Goal: Task Accomplishment & Management: Use online tool/utility

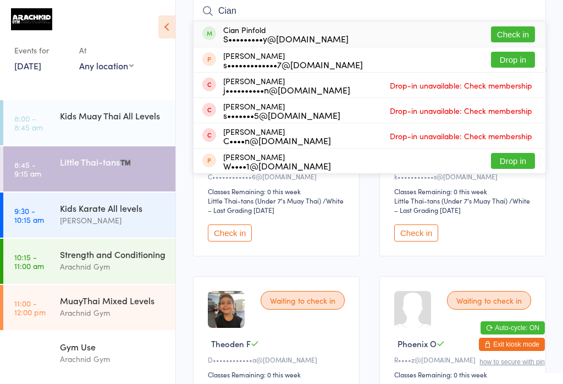
type input "Cian"
click at [255, 32] on div "Cian Pinfold S•••••••••y@[DOMAIN_NAME]" at bounding box center [285, 34] width 125 height 18
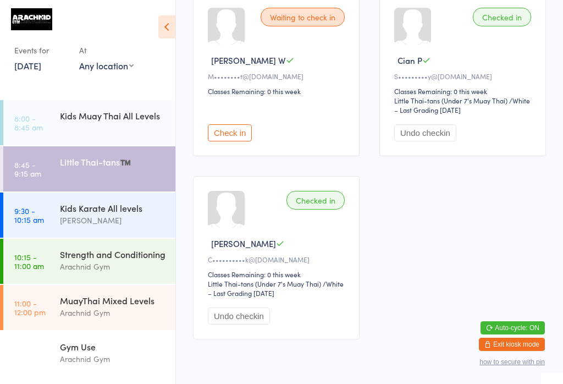
scroll to position [722, 0]
click at [94, 180] on link "8:45 - 9:15 am Little Thai-tans™️" at bounding box center [89, 168] width 172 height 45
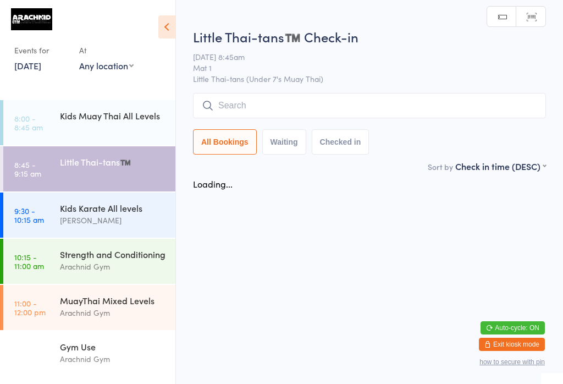
scroll to position [0, 0]
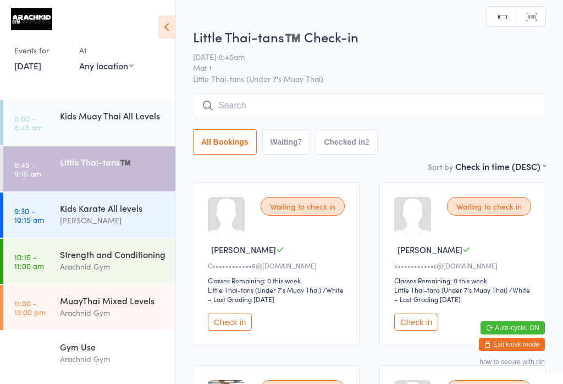
click at [398, 106] on input "search" at bounding box center [369, 105] width 353 height 25
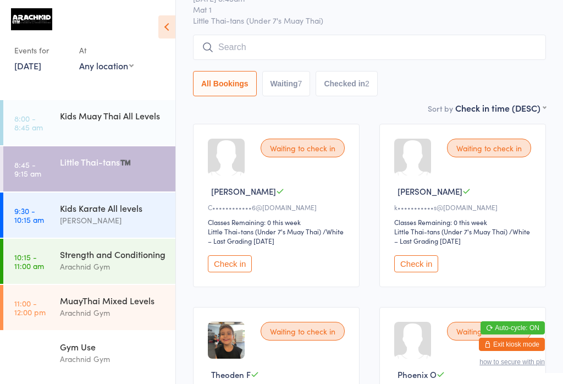
scroll to position [95, 0]
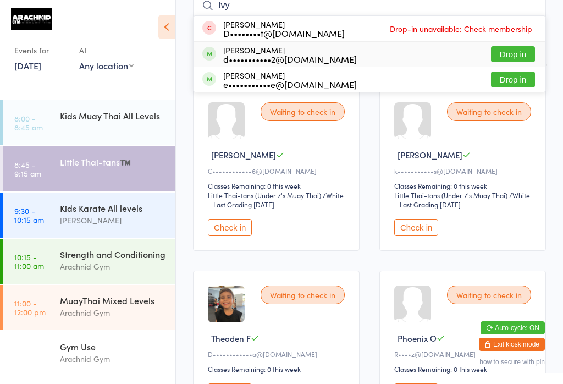
type input "Ivy"
click at [386, 55] on div "[PERSON_NAME] d•••••••••••2@[DOMAIN_NAME] Drop in" at bounding box center [370, 54] width 352 height 25
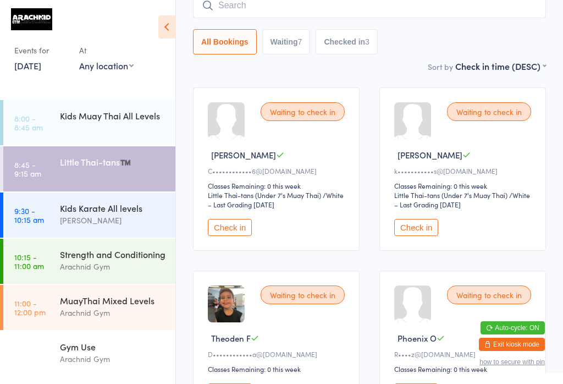
click at [331, 11] on input "search" at bounding box center [369, 5] width 353 height 25
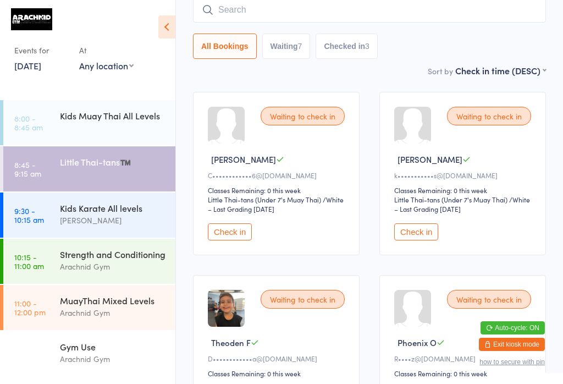
scroll to position [89, 0]
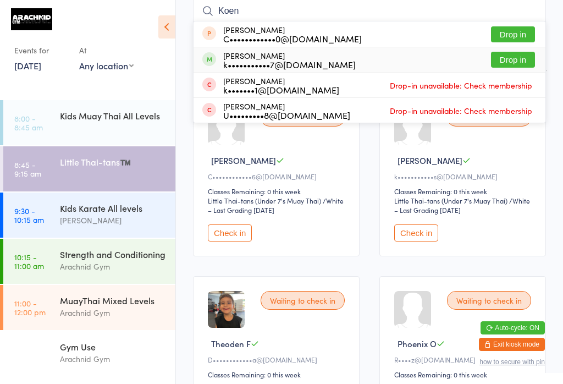
type input "Koen"
click at [521, 53] on button "Drop in" at bounding box center [513, 60] width 44 height 16
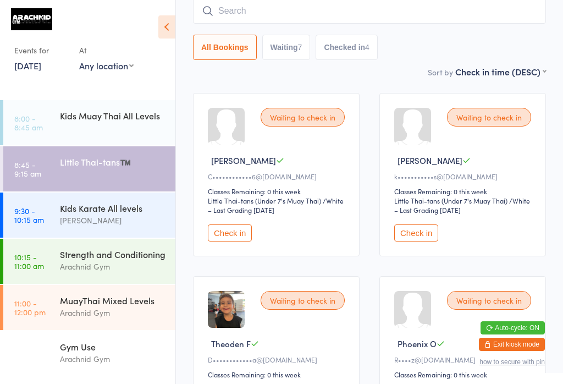
click at [285, 11] on input "search" at bounding box center [369, 10] width 353 height 25
type input "[PERSON_NAME]"
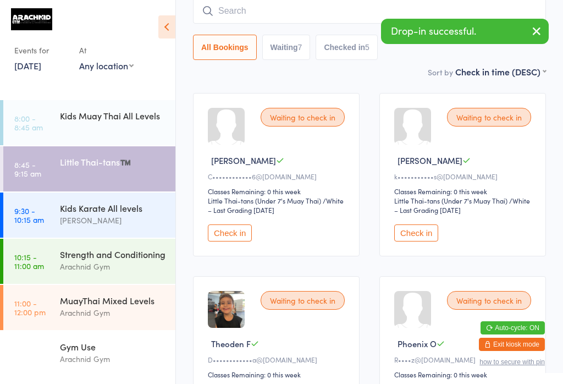
click at [530, 40] on button "button" at bounding box center [537, 31] width 24 height 25
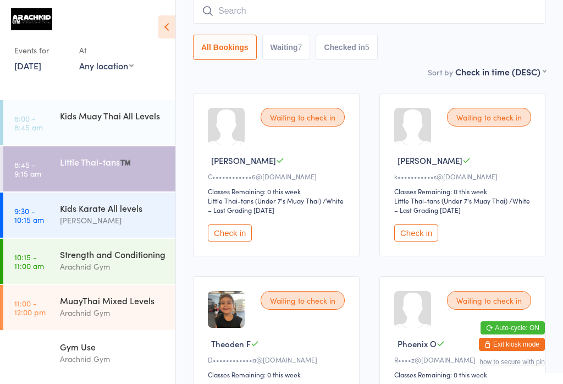
click at [344, 15] on input "search" at bounding box center [369, 10] width 353 height 25
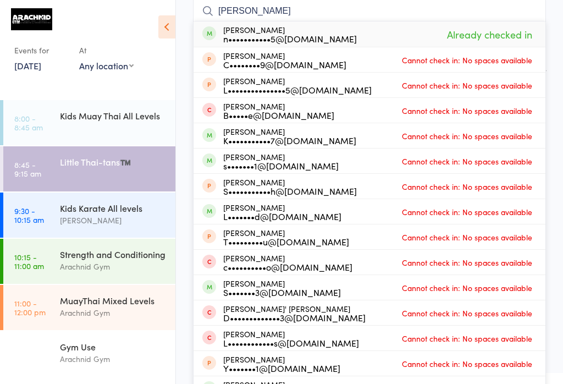
click at [167, 27] on icon at bounding box center [166, 26] width 17 height 23
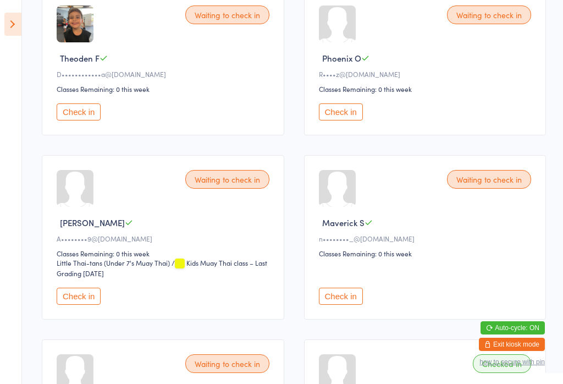
scroll to position [373, 0]
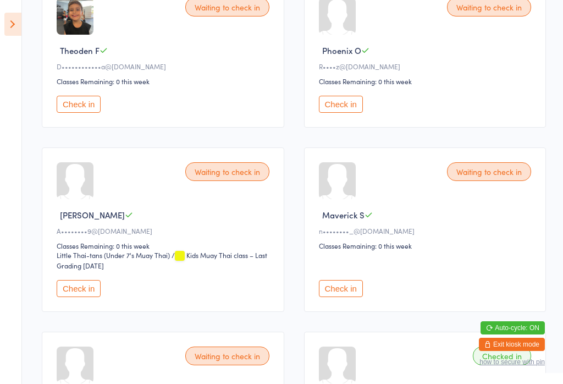
click at [85, 297] on button "Check in" at bounding box center [79, 288] width 44 height 17
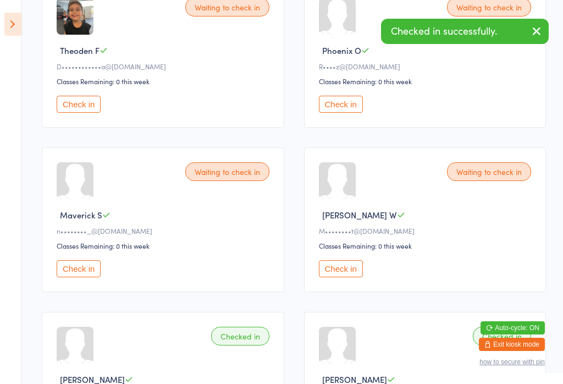
click at [79, 277] on button "Check in" at bounding box center [79, 268] width 44 height 17
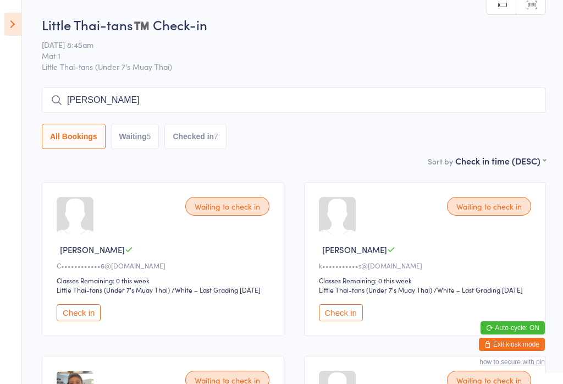
scroll to position [0, 0]
click at [169, 107] on input "[PERSON_NAME]" at bounding box center [294, 99] width 504 height 25
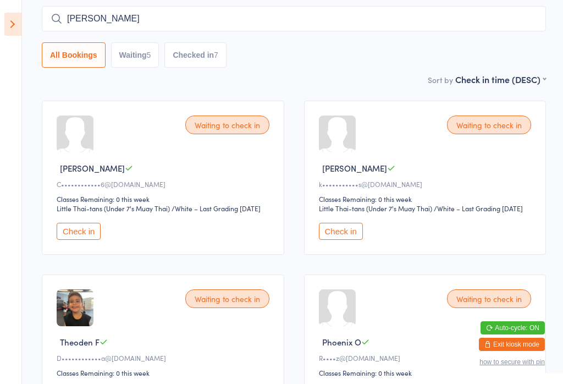
scroll to position [89, 0]
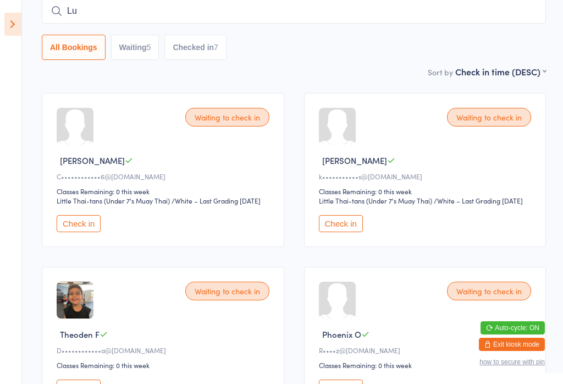
type input "L"
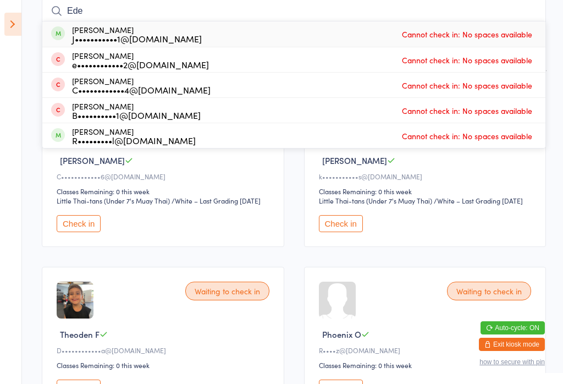
type input "Ede"
click at [164, 40] on div "J•••••••••••1@[DOMAIN_NAME]" at bounding box center [137, 38] width 130 height 9
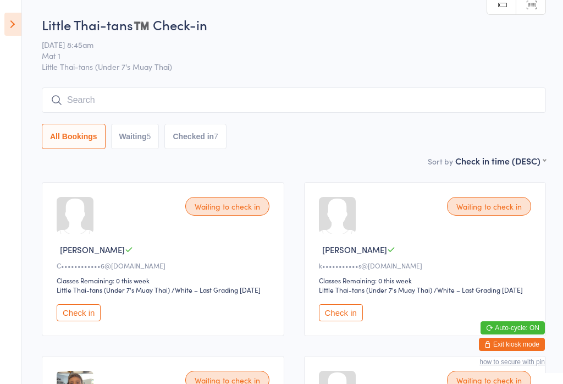
scroll to position [0, 0]
click at [8, 14] on icon at bounding box center [12, 24] width 17 height 23
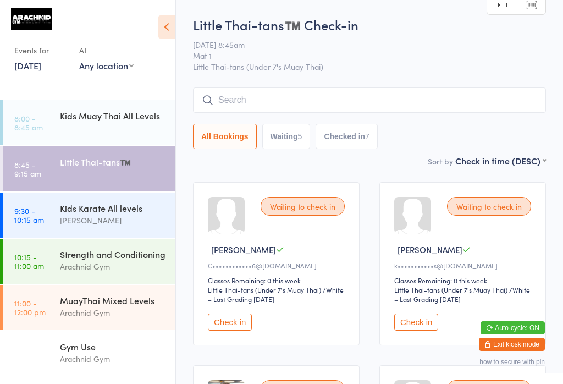
click at [74, 211] on div "Kids Karate All levels [PERSON_NAME]" at bounding box center [117, 213] width 115 height 43
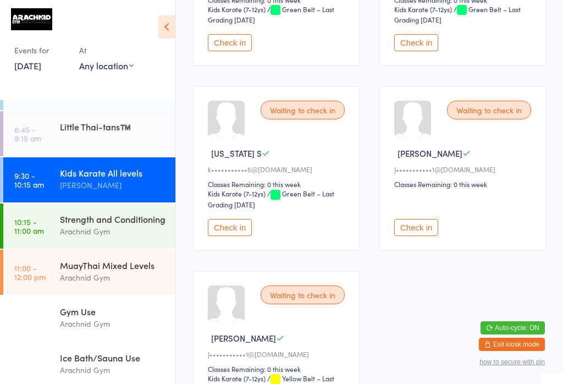
scroll to position [478, 0]
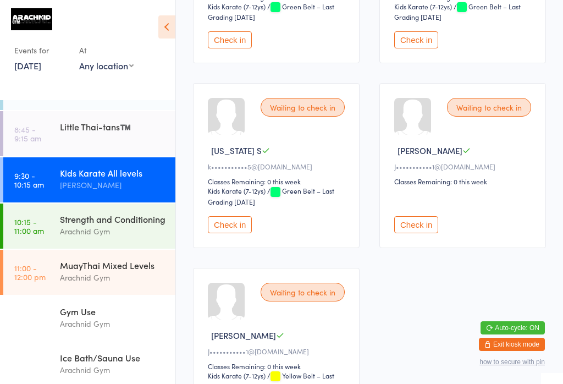
click at [421, 233] on button "Check in" at bounding box center [416, 224] width 44 height 17
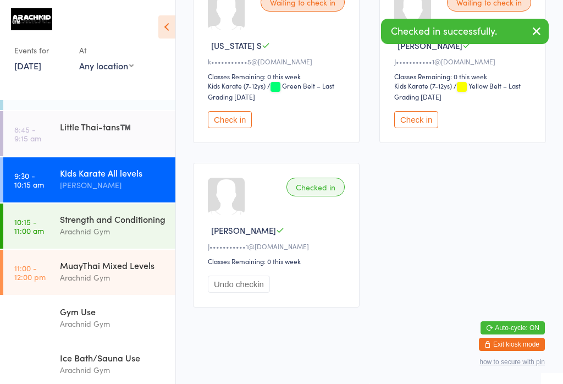
scroll to position [588, 0]
click at [421, 128] on button "Check in" at bounding box center [416, 119] width 44 height 17
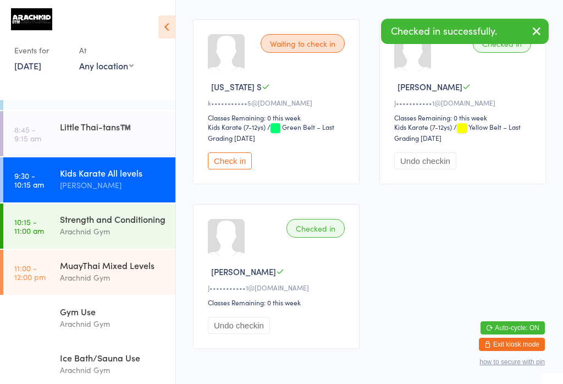
scroll to position [541, 0]
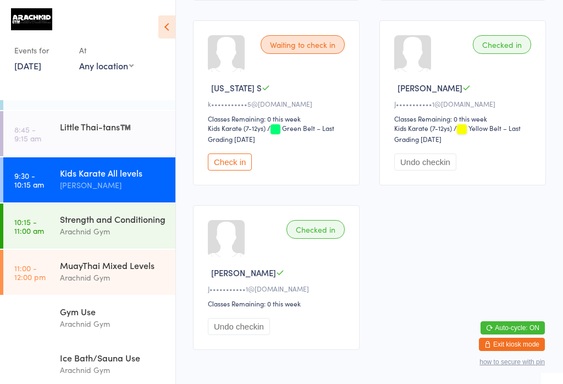
click at [128, 174] on div "Kids Karate All levels" at bounding box center [113, 173] width 106 height 12
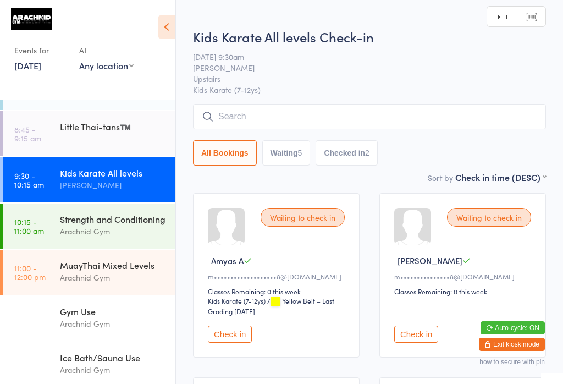
scroll to position [0, 0]
click at [269, 122] on input "search" at bounding box center [369, 116] width 353 height 25
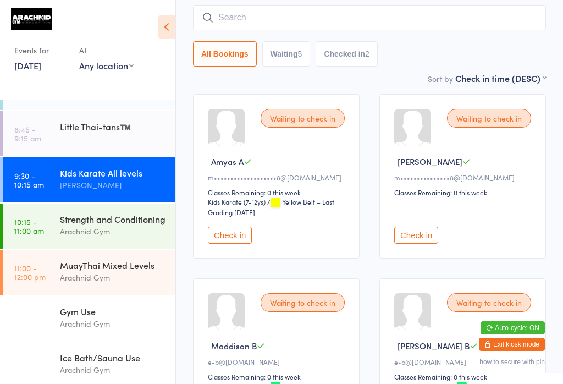
scroll to position [105, 0]
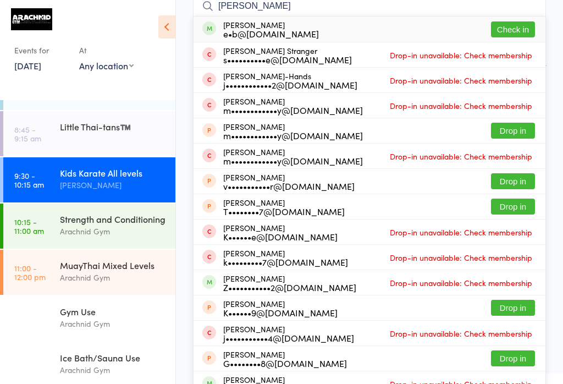
type input "[PERSON_NAME]"
click at [522, 29] on button "Check in" at bounding box center [513, 29] width 44 height 16
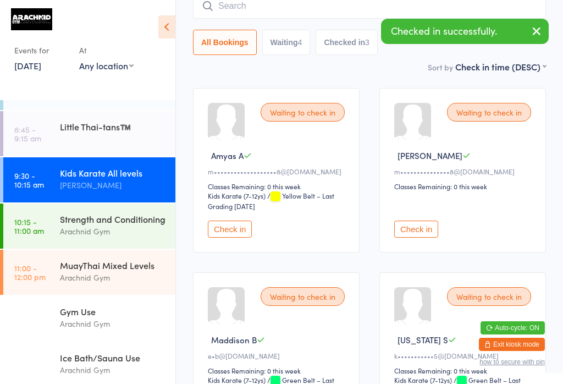
click at [279, 19] on input "search" at bounding box center [369, 5] width 353 height 25
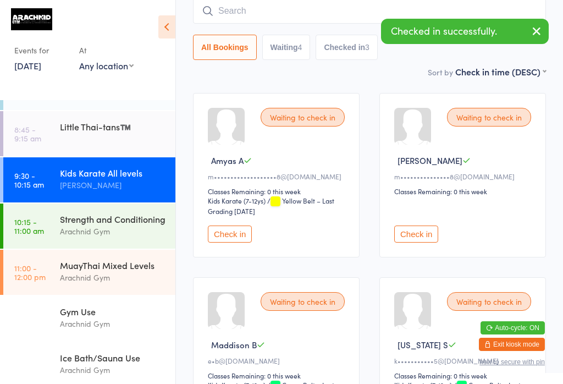
scroll to position [100, 0]
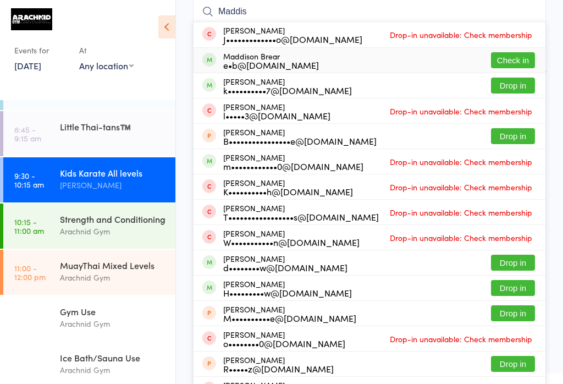
type input "Maddis"
click at [515, 60] on button "Check in" at bounding box center [513, 60] width 44 height 16
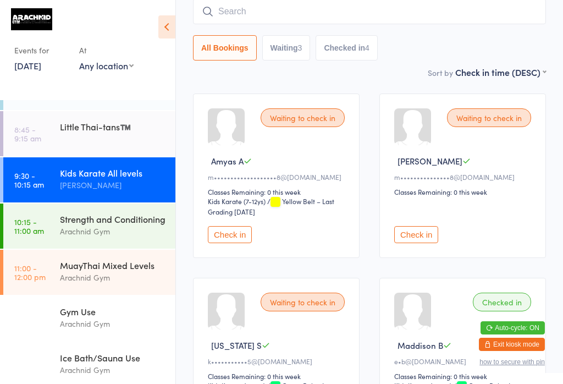
click at [425, 15] on input "search" at bounding box center [369, 11] width 353 height 25
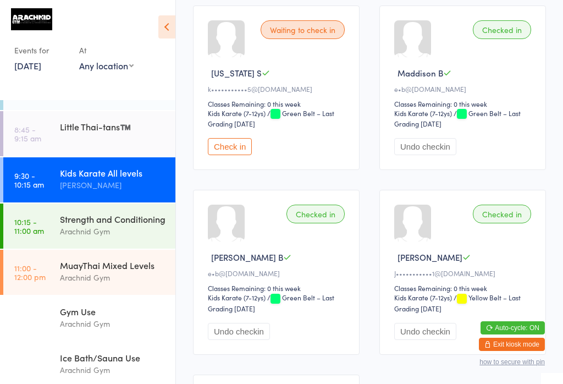
scroll to position [371, 0]
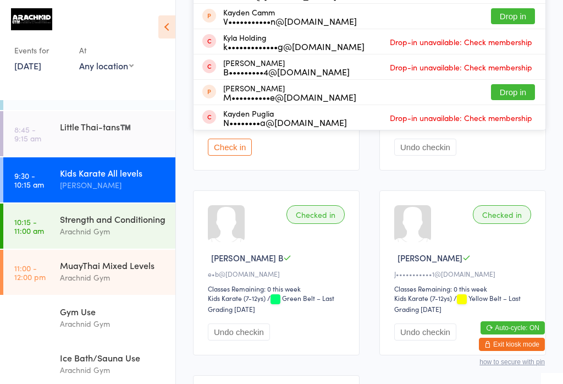
type input "K"
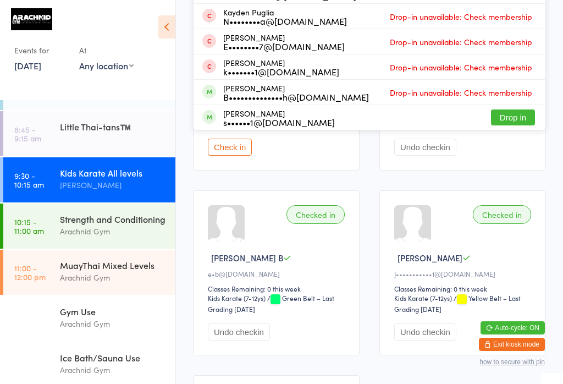
type input "Kayla"
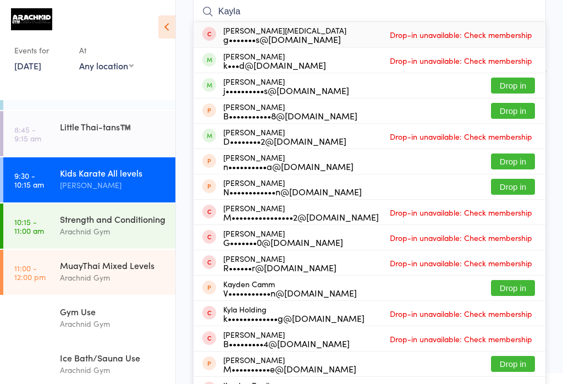
scroll to position [101, 0]
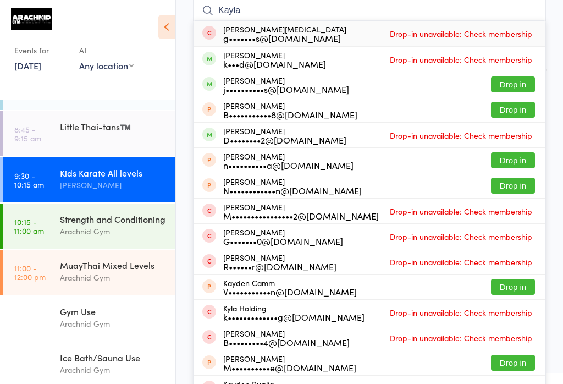
click at [129, 167] on div "Kids Karate All levels" at bounding box center [113, 173] width 106 height 12
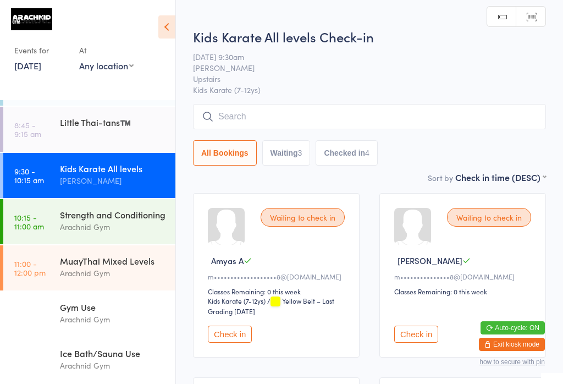
scroll to position [0, 0]
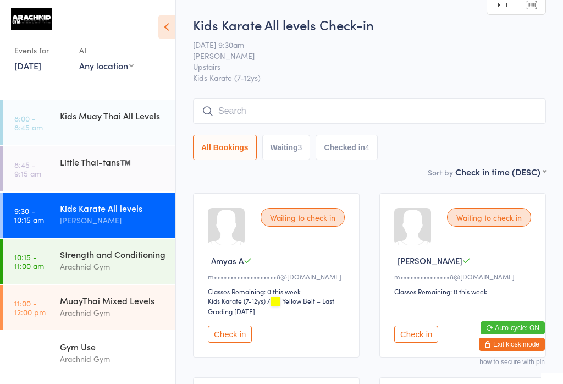
click at [328, 113] on input "search" at bounding box center [369, 110] width 353 height 25
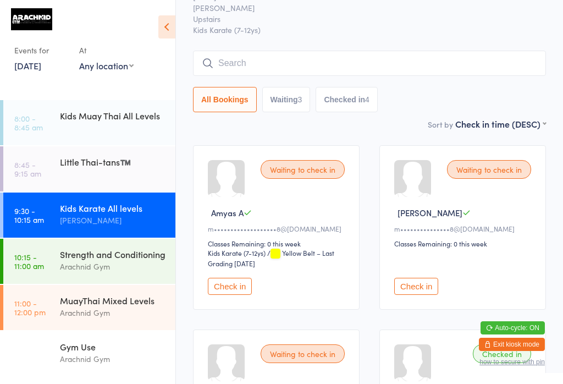
scroll to position [100, 0]
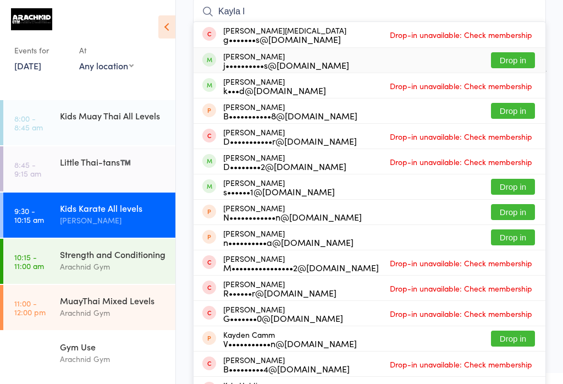
type input "Kayla l"
click at [357, 58] on div "[PERSON_NAME] j••••••••••s@[DOMAIN_NAME] Drop in" at bounding box center [370, 60] width 352 height 25
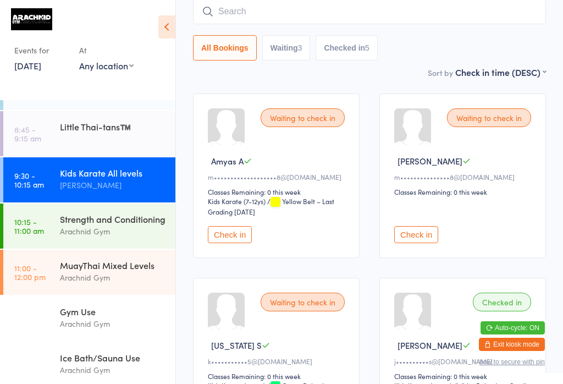
scroll to position [36, 0]
click at [122, 237] on div "Arachnid Gym" at bounding box center [113, 230] width 106 height 13
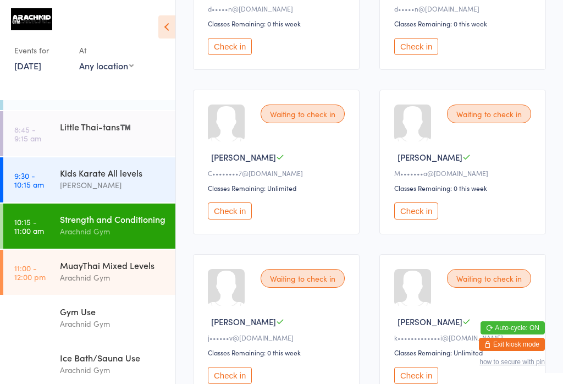
scroll to position [260, 0]
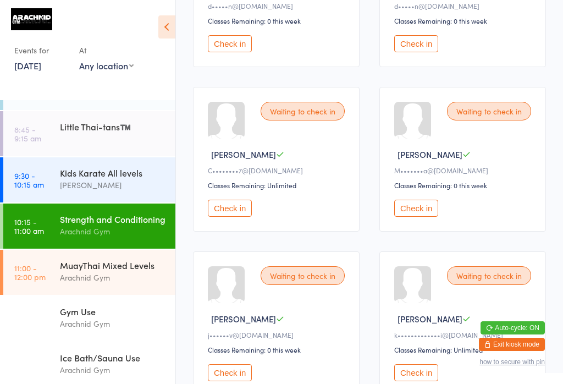
click at [241, 217] on button "Check in" at bounding box center [230, 208] width 44 height 17
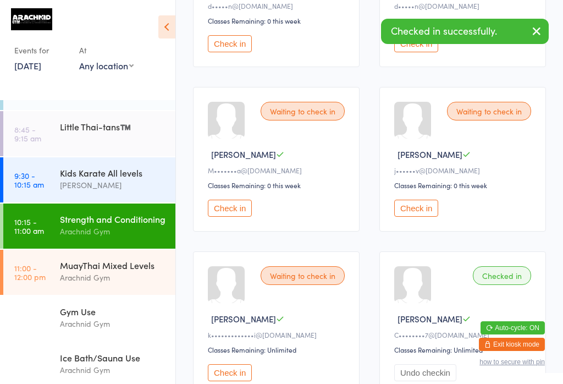
click at [125, 284] on div "Arachnid Gym" at bounding box center [113, 277] width 106 height 13
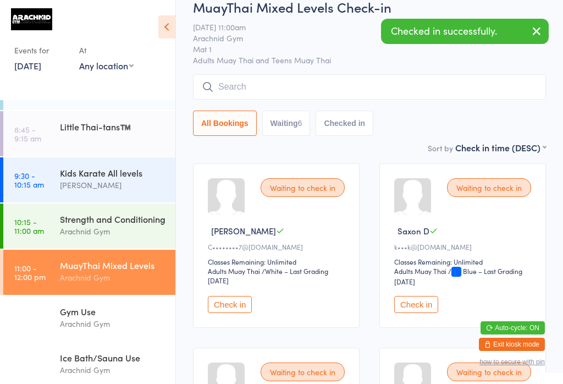
scroll to position [32, 0]
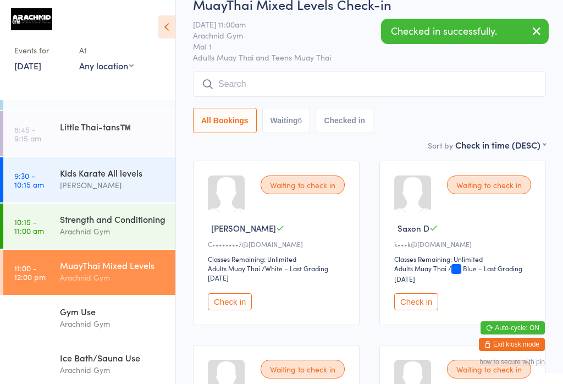
click at [238, 307] on button "Check in" at bounding box center [230, 301] width 44 height 17
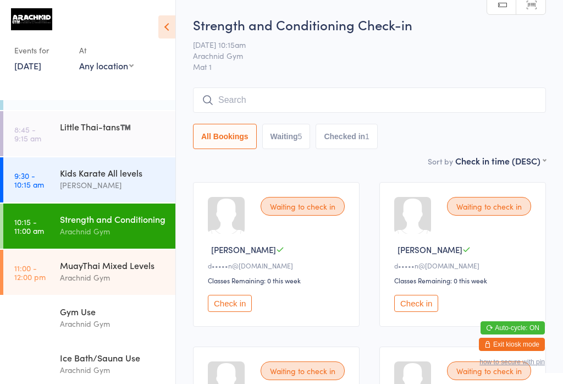
click at [91, 238] on div "Arachnid Gym" at bounding box center [113, 231] width 106 height 13
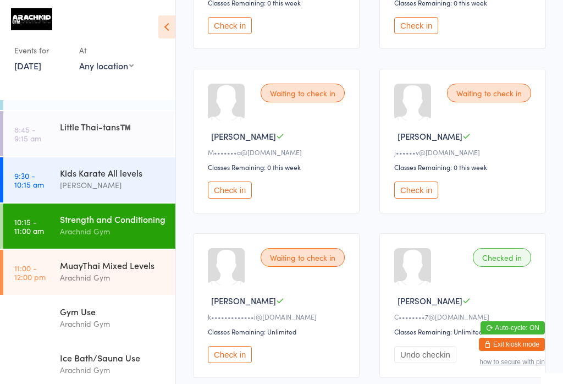
scroll to position [278, 0]
click at [428, 198] on button "Check in" at bounding box center [416, 189] width 44 height 17
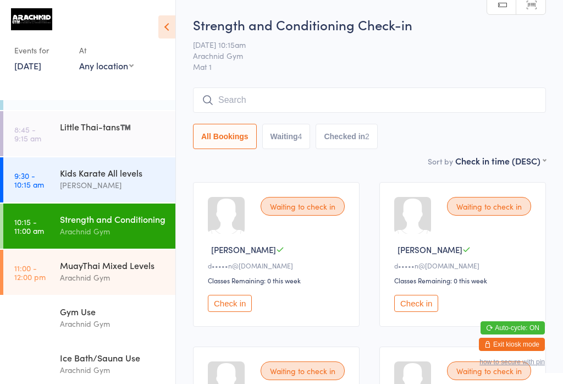
scroll to position [0, 0]
click at [238, 312] on button "Check in" at bounding box center [230, 303] width 44 height 17
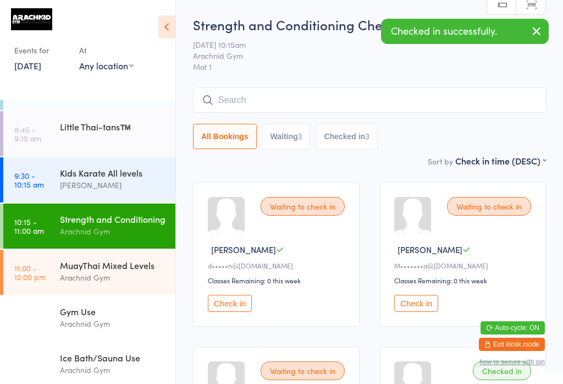
click at [236, 312] on button "Check in" at bounding box center [230, 303] width 44 height 17
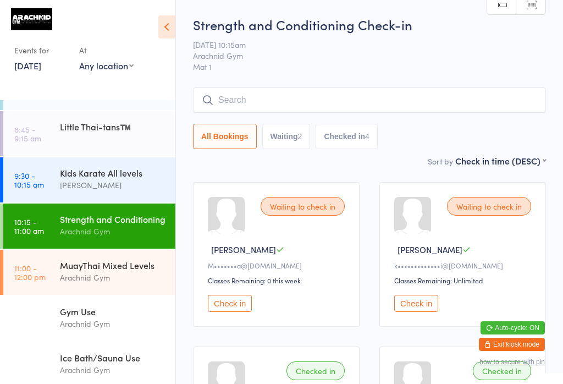
click at [433, 103] on input "search" at bounding box center [369, 99] width 353 height 25
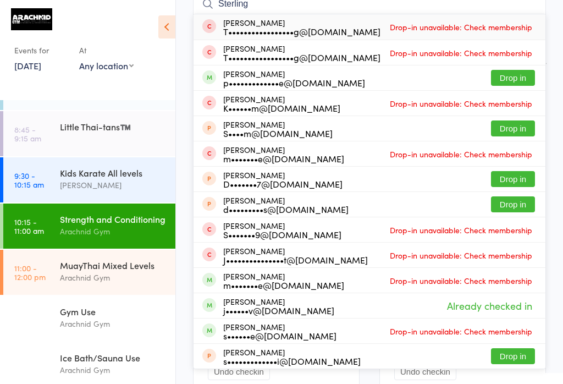
scroll to position [98, 0]
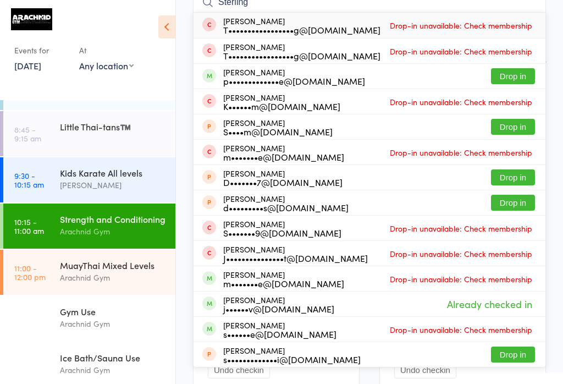
type input "Sterling"
click at [516, 73] on button "Drop in" at bounding box center [513, 76] width 44 height 16
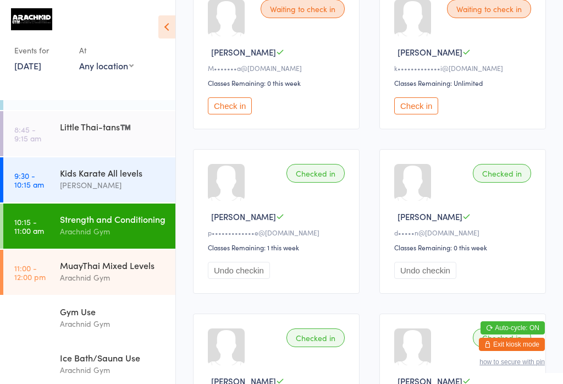
scroll to position [191, 0]
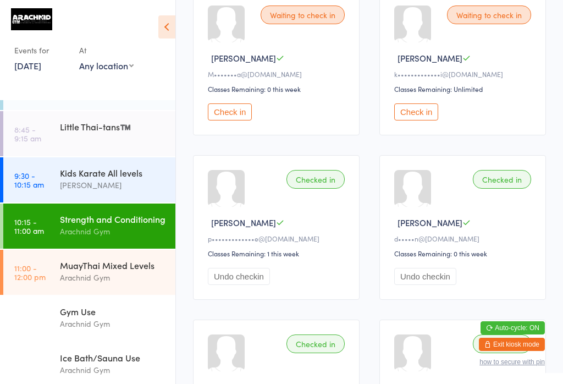
click at [408, 112] on button "Check in" at bounding box center [416, 111] width 44 height 17
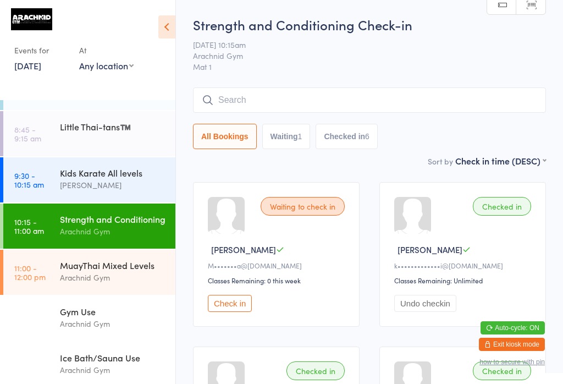
scroll to position [0, 0]
click at [411, 106] on input "search" at bounding box center [369, 99] width 353 height 25
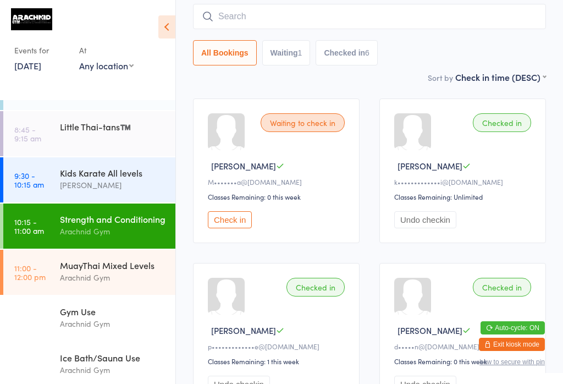
scroll to position [89, 0]
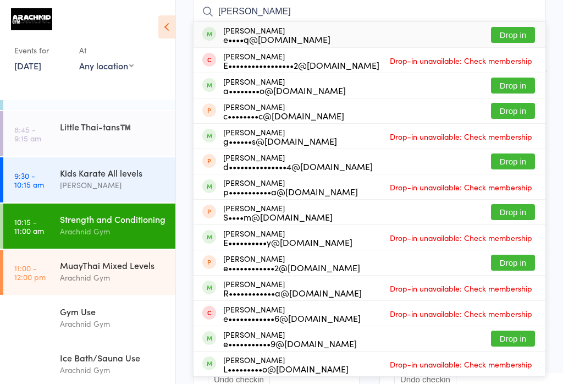
type input "[PERSON_NAME]"
click at [516, 37] on button "Drop in" at bounding box center [513, 35] width 44 height 16
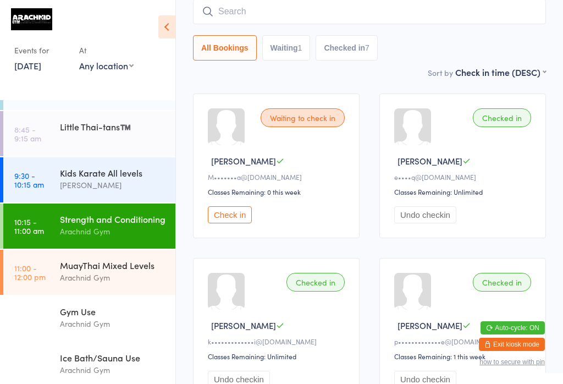
scroll to position [52, 0]
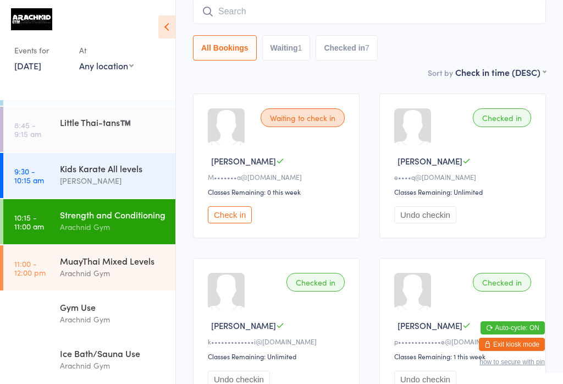
type input "3"
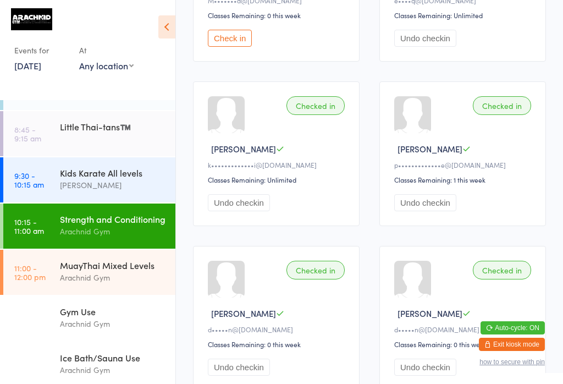
scroll to position [267, 0]
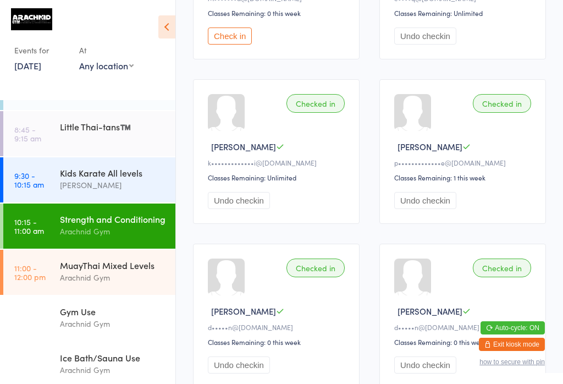
click at [118, 271] on div "Arachnid Gym" at bounding box center [113, 277] width 106 height 13
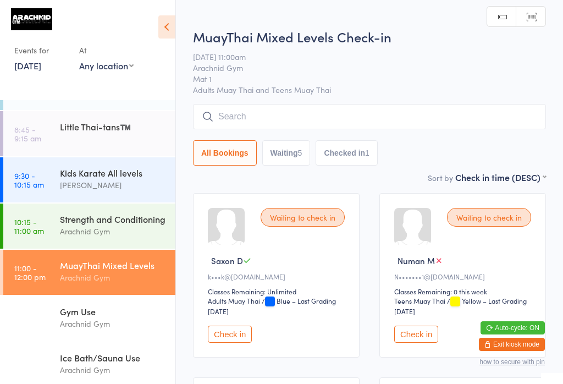
click at [362, 122] on input "search" at bounding box center [369, 116] width 353 height 25
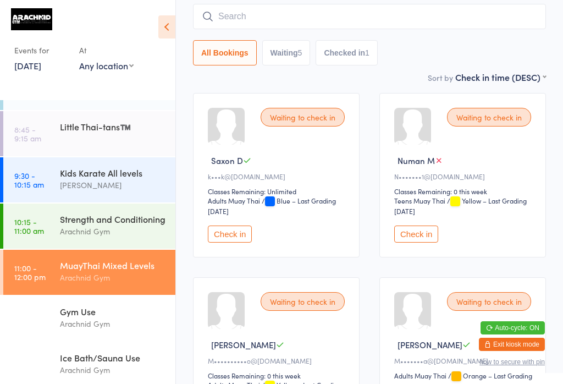
scroll to position [105, 0]
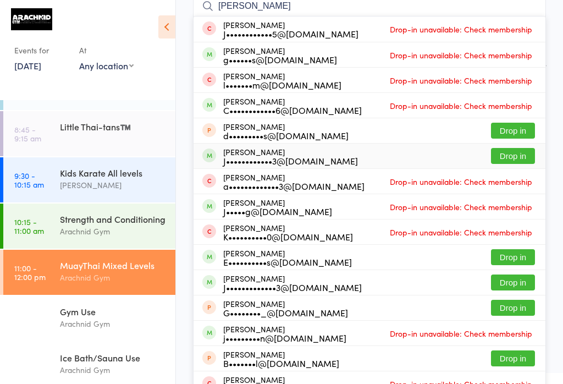
type input "[PERSON_NAME]"
click at [513, 157] on button "Drop in" at bounding box center [513, 156] width 44 height 16
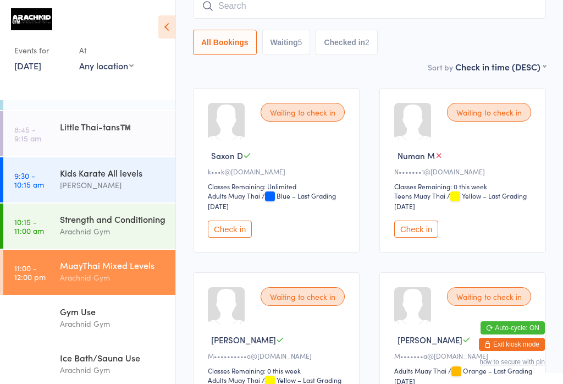
click at [323, 4] on input "search" at bounding box center [369, 5] width 353 height 25
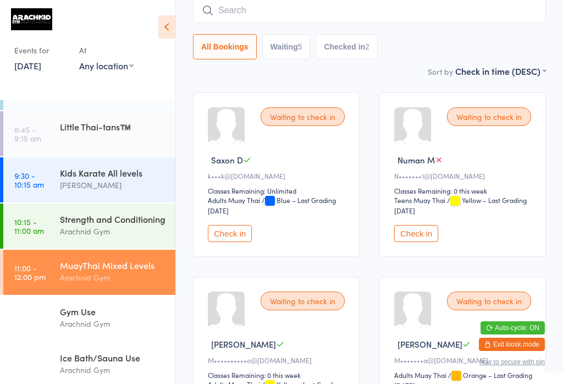
scroll to position [100, 0]
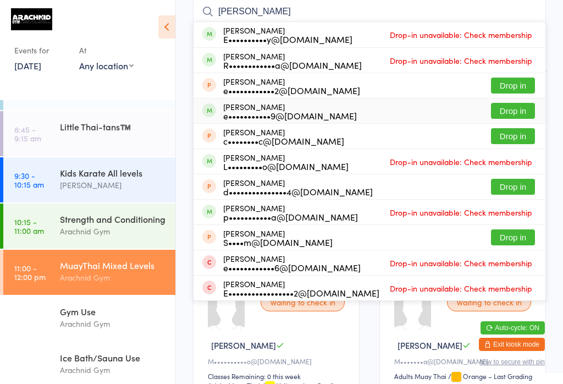
type input "[PERSON_NAME]"
click at [511, 113] on button "Drop in" at bounding box center [513, 111] width 44 height 16
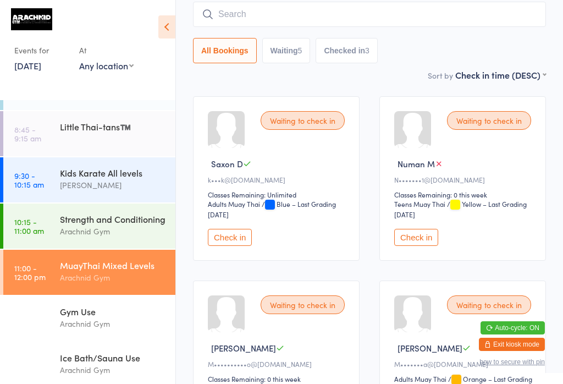
scroll to position [75, 0]
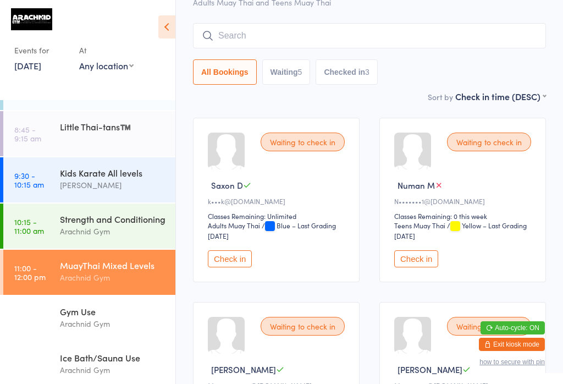
click at [119, 284] on div "Arachnid Gym" at bounding box center [113, 277] width 106 height 13
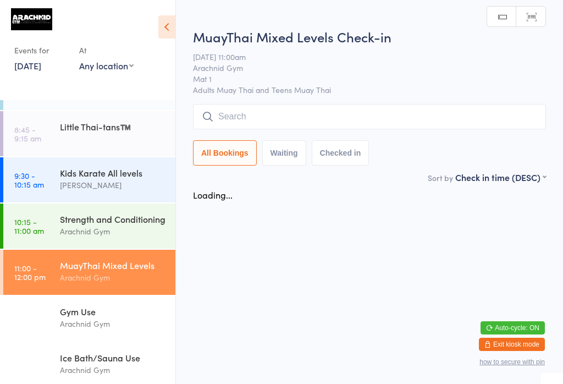
scroll to position [0, 0]
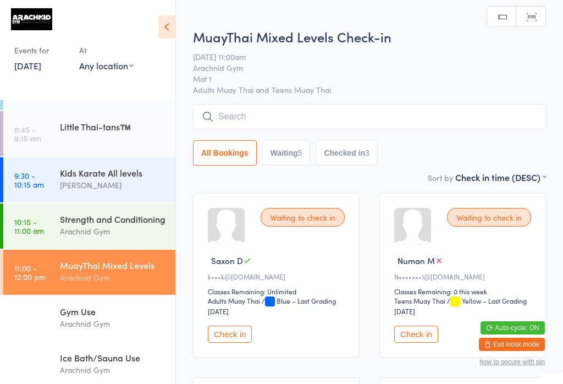
click at [338, 117] on input "search" at bounding box center [369, 116] width 353 height 25
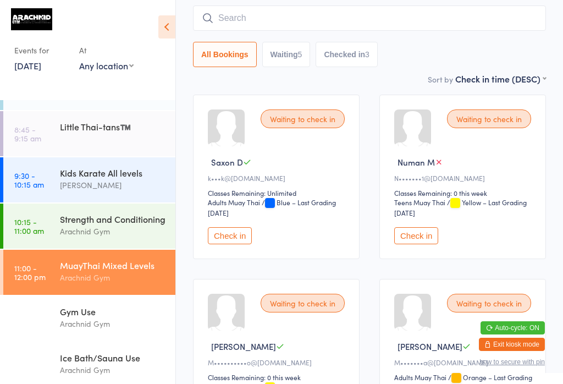
scroll to position [105, 0]
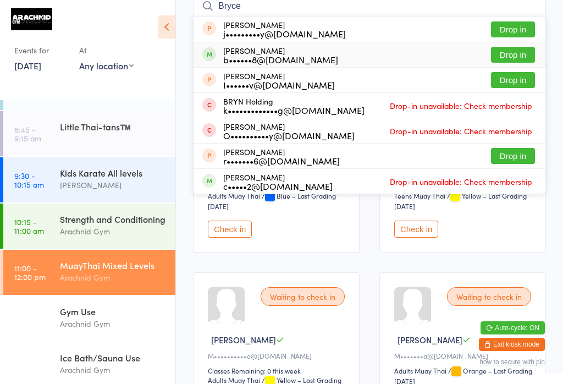
type input "Bryce"
click at [522, 52] on button "Drop in" at bounding box center [513, 55] width 44 height 16
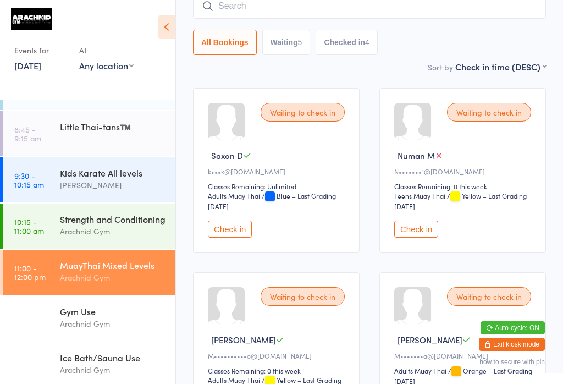
click at [100, 284] on div "Arachnid Gym" at bounding box center [113, 277] width 106 height 13
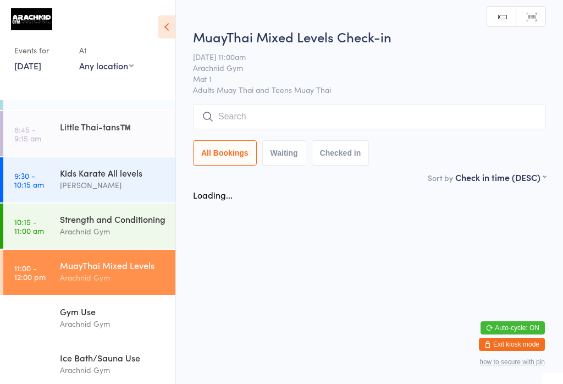
scroll to position [0, 0]
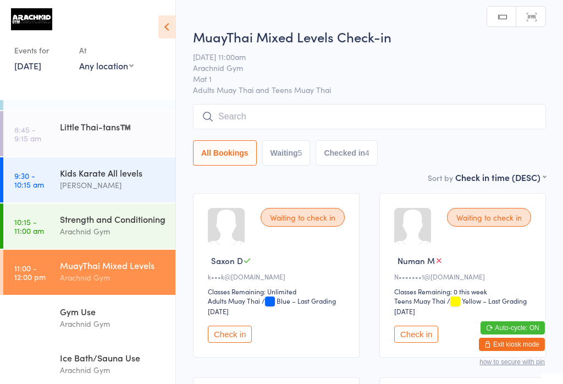
click at [295, 113] on input "search" at bounding box center [369, 116] width 353 height 25
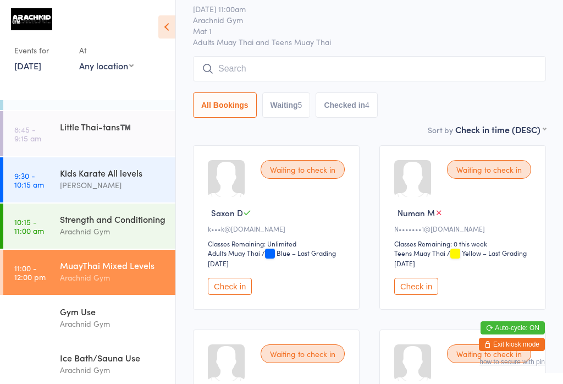
scroll to position [105, 0]
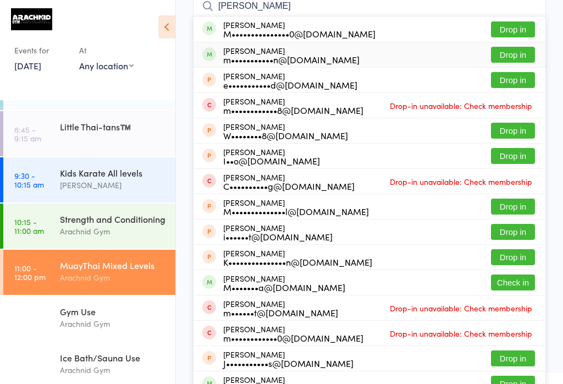
type input "[PERSON_NAME]"
click at [511, 55] on button "Drop in" at bounding box center [513, 55] width 44 height 16
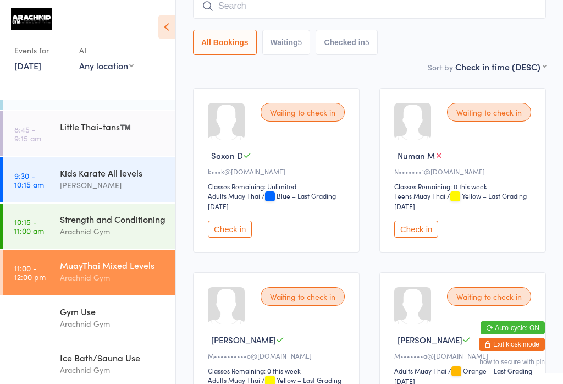
click at [113, 293] on div "MuayThai Mixed Levels Arachnid Gym" at bounding box center [117, 271] width 115 height 43
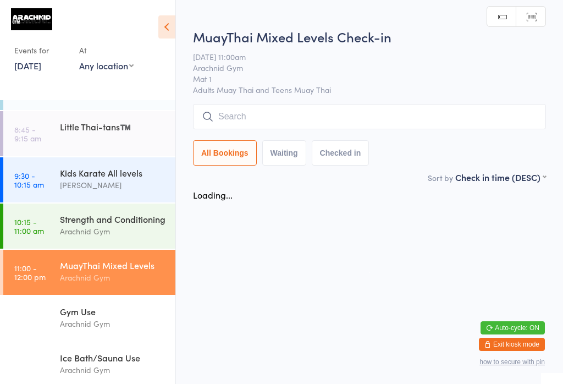
scroll to position [0, 0]
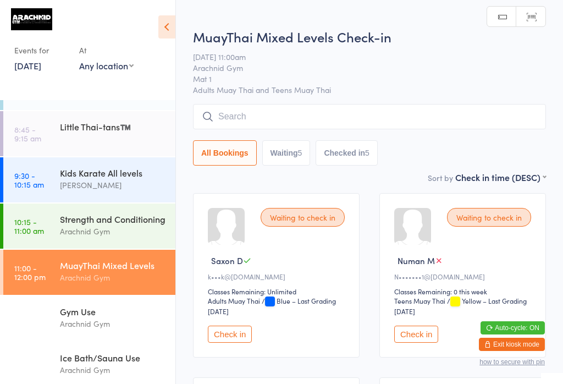
click at [274, 111] on input "search" at bounding box center [369, 116] width 353 height 25
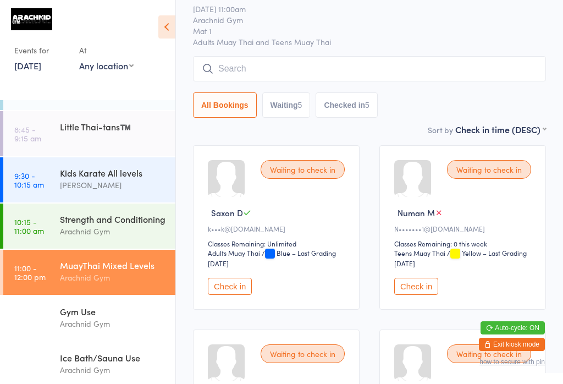
scroll to position [105, 0]
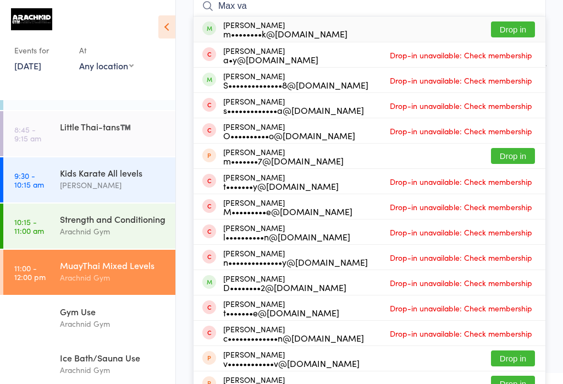
type input "Max va"
click at [518, 23] on button "Drop in" at bounding box center [513, 29] width 44 height 16
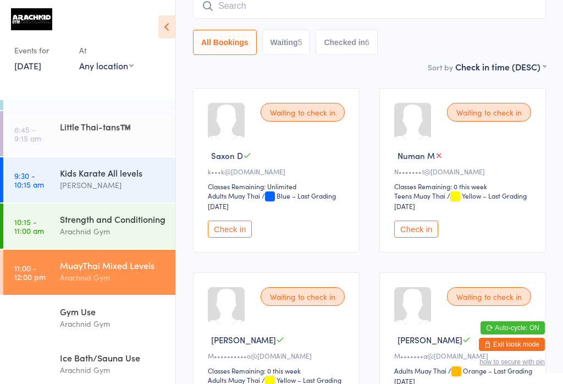
click at [250, 11] on input "search" at bounding box center [369, 5] width 353 height 25
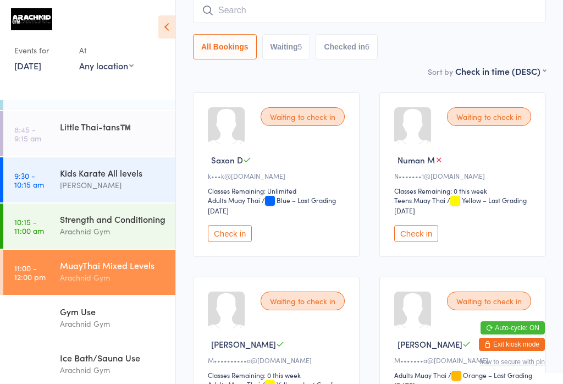
scroll to position [100, 0]
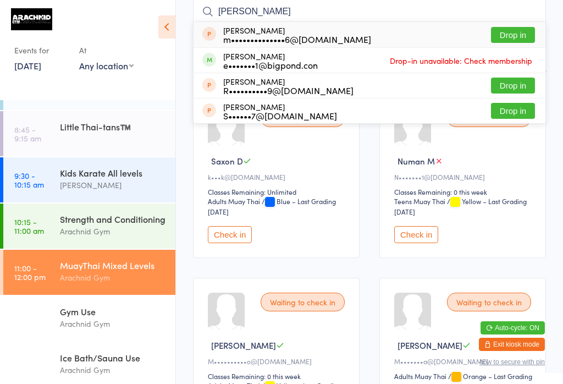
click at [256, 4] on input "[PERSON_NAME]" at bounding box center [369, 11] width 353 height 25
click at [265, 3] on input "[PERSON_NAME]" at bounding box center [369, 11] width 353 height 25
click at [254, 18] on input "[PERSON_NAME]" at bounding box center [369, 11] width 353 height 25
type input "R"
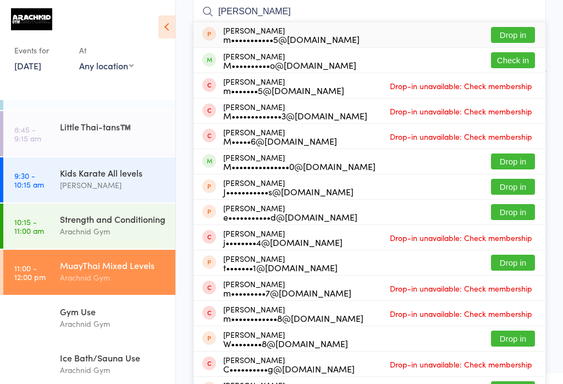
type input "[PERSON_NAME]"
click at [503, 58] on button "Check in" at bounding box center [513, 60] width 44 height 16
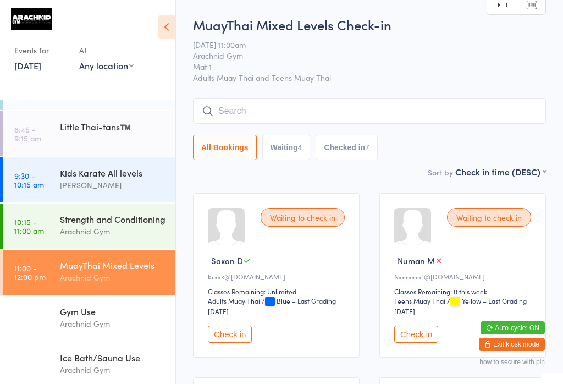
scroll to position [0, 0]
click at [95, 284] on div "Arachnid Gym" at bounding box center [113, 277] width 106 height 13
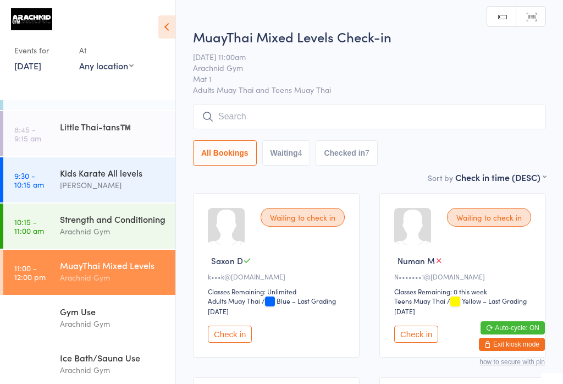
click at [311, 126] on input "search" at bounding box center [369, 116] width 353 height 25
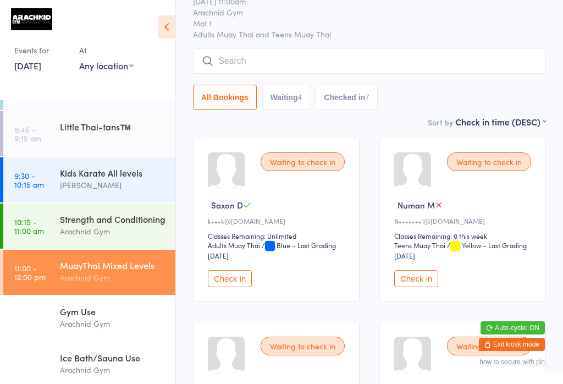
scroll to position [105, 0]
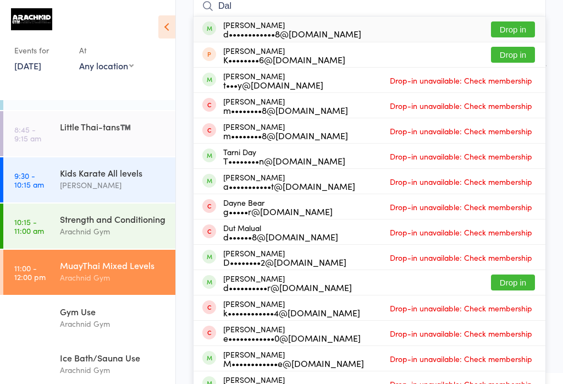
type input "Dal"
click at [371, 37] on div "[PERSON_NAME] d••••••••••••8@[DOMAIN_NAME] Drop in" at bounding box center [370, 28] width 352 height 25
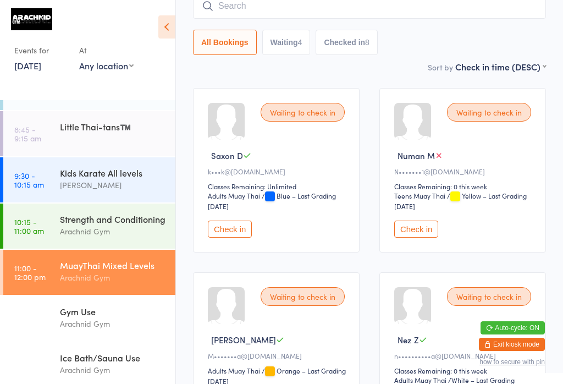
click at [358, 3] on input "search" at bounding box center [369, 5] width 353 height 25
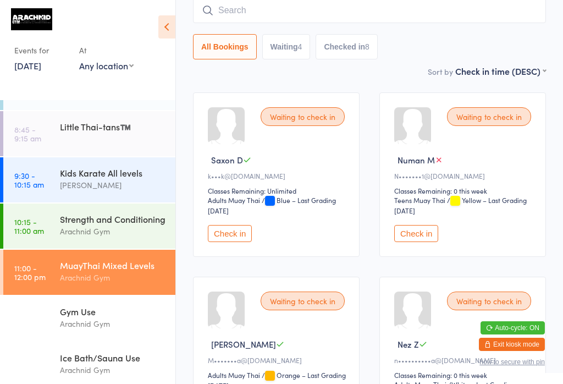
scroll to position [100, 0]
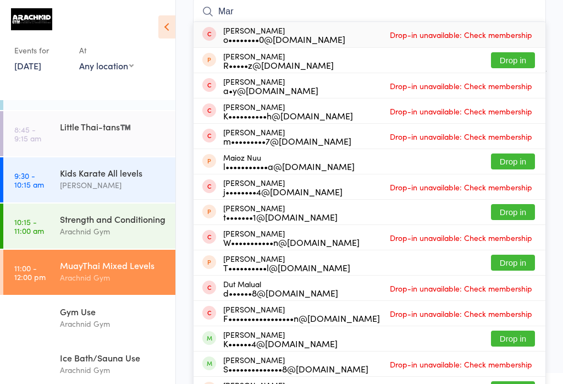
type input "[PERSON_NAME]"
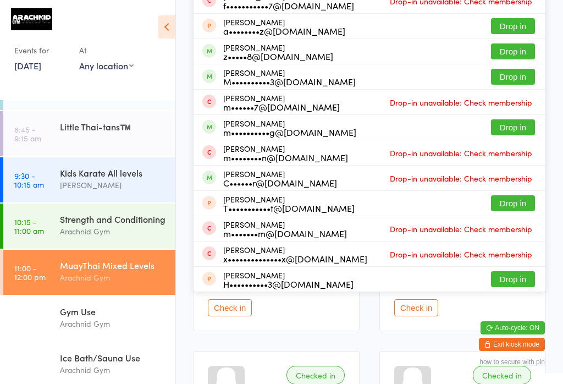
scroll to position [217, 0]
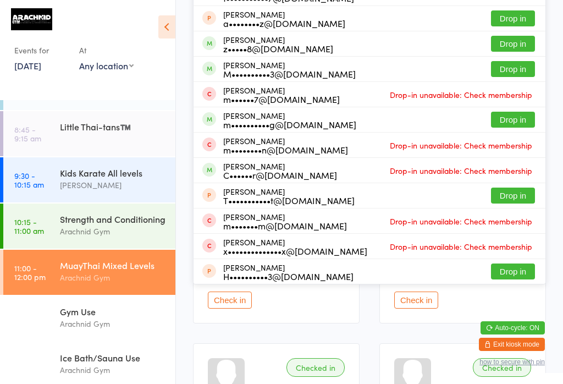
click at [115, 259] on div "MuayThai Mixed Levels" at bounding box center [113, 265] width 106 height 12
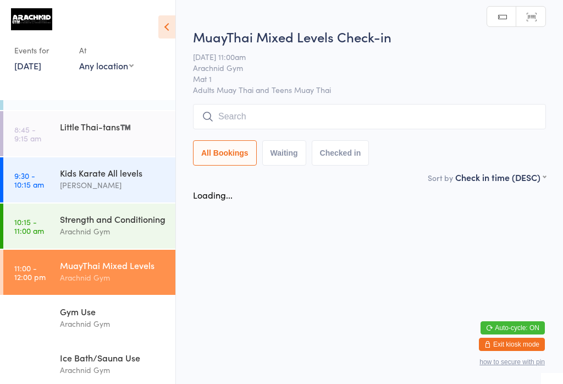
scroll to position [0, 0]
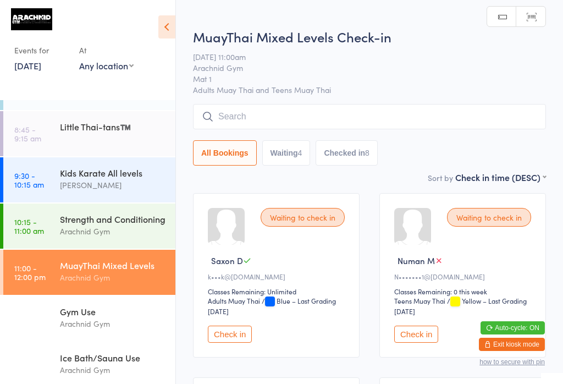
click at [344, 116] on input "search" at bounding box center [369, 116] width 353 height 25
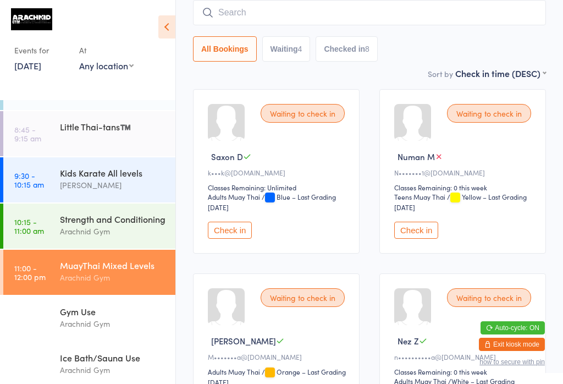
scroll to position [105, 0]
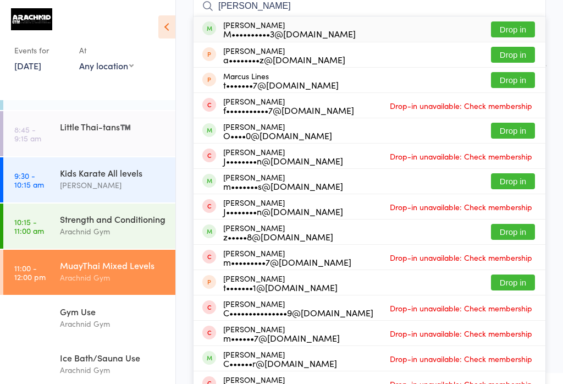
type input "[PERSON_NAME]"
click at [516, 26] on button "Drop in" at bounding box center [513, 29] width 44 height 16
